Goal: Task Accomplishment & Management: Manage account settings

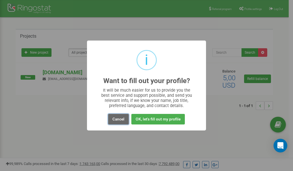
click at [115, 119] on button "Cancel" at bounding box center [118, 119] width 21 height 11
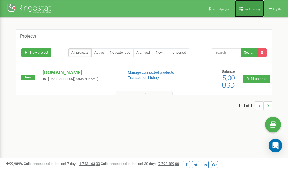
click at [249, 9] on span "Profile settings" at bounding box center [252, 8] width 17 height 3
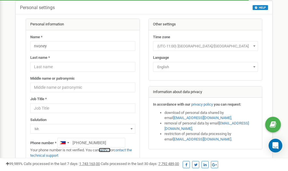
click at [107, 150] on link "verify it" at bounding box center [105, 150] width 12 height 4
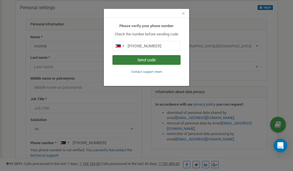
click at [143, 60] on button "Send code" at bounding box center [146, 60] width 68 height 10
